Goal: Navigation & Orientation: Find specific page/section

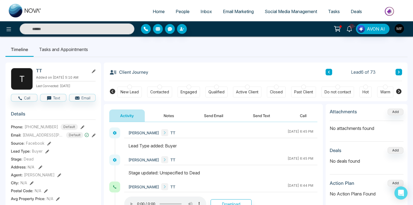
click at [207, 51] on ul "Timeline Tasks and Appointments" at bounding box center [206, 49] width 403 height 15
click at [349, 33] on link "10+" at bounding box center [349, 29] width 13 height 10
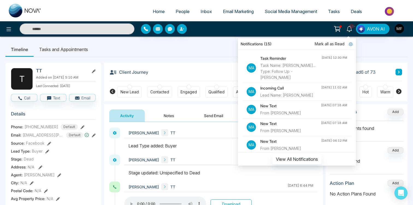
click at [298, 26] on div "10+ Notifications (15) [PERSON_NAME] all as Read Ma Task Reminder Task Name: [P…" at bounding box center [327, 29] width 166 height 10
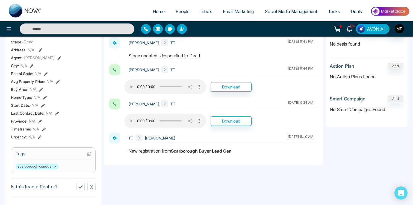
scroll to position [143, 0]
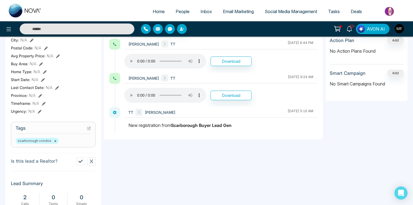
click at [103, 161] on div "T TT Added on [DATE] 5:10 AM Last Connected: [DATE] Call Text Email Details Pho…" at bounding box center [206, 116] width 403 height 405
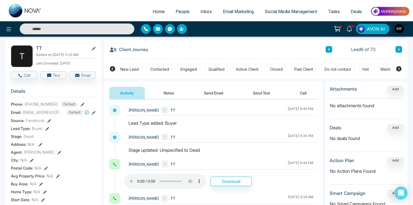
scroll to position [0, 0]
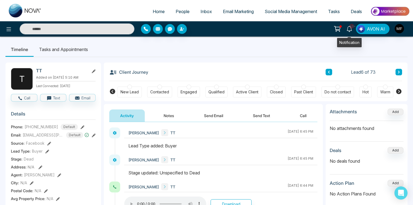
click at [349, 28] on icon at bounding box center [350, 29] width 6 height 6
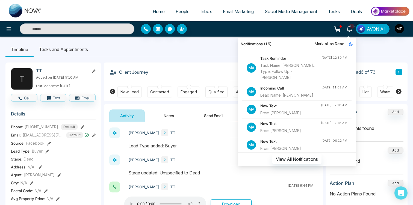
click at [220, 56] on ul "Timeline Tasks and Appointments" at bounding box center [206, 49] width 403 height 15
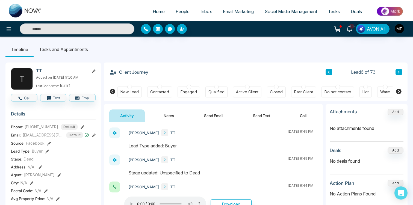
click at [176, 11] on span "People" at bounding box center [183, 11] width 14 height 5
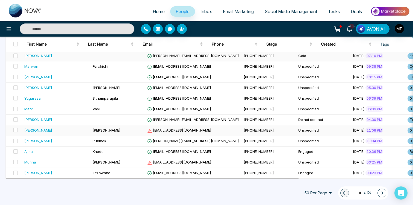
scroll to position [94, 0]
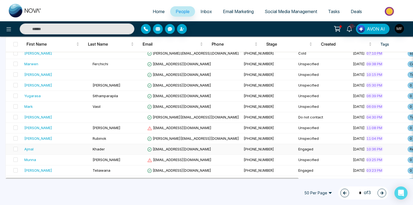
click at [55, 148] on div "Ajmal" at bounding box center [56, 149] width 64 height 5
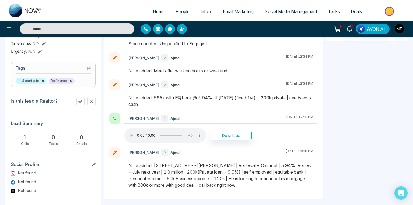
scroll to position [207, 0]
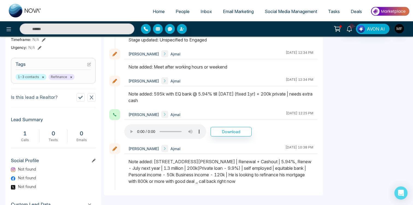
drag, startPoint x: 177, startPoint y: 168, endPoint x: 186, endPoint y: 168, distance: 8.5
click at [186, 168] on div "Note added: [STREET_ADDRESS][PERSON_NAME] | Renewal + Cashout | 5.94%, Renew - …" at bounding box center [221, 172] width 185 height 26
drag, startPoint x: 186, startPoint y: 168, endPoint x: 176, endPoint y: 168, distance: 9.6
click at [176, 168] on div "Note added: [STREET_ADDRESS][PERSON_NAME] | Renewal + Cashout | 5.94%, Renew - …" at bounding box center [221, 172] width 185 height 26
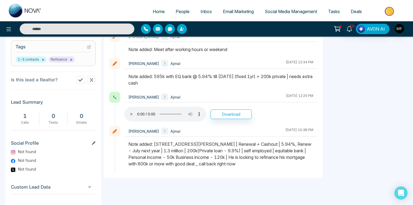
scroll to position [233, 0]
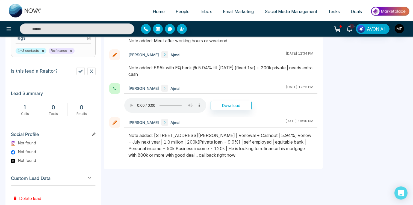
drag, startPoint x: 236, startPoint y: 143, endPoint x: 260, endPoint y: 143, distance: 24.1
click at [260, 143] on div "Note added: [STREET_ADDRESS][PERSON_NAME] | Renewal + Cashout | 5.94%, Renew - …" at bounding box center [221, 145] width 185 height 26
click at [255, 144] on div "Note added: [STREET_ADDRESS][PERSON_NAME] | Renewal + Cashout | 5.94%, Renew - …" at bounding box center [221, 145] width 185 height 26
